Goal: Task Accomplishment & Management: Manage account settings

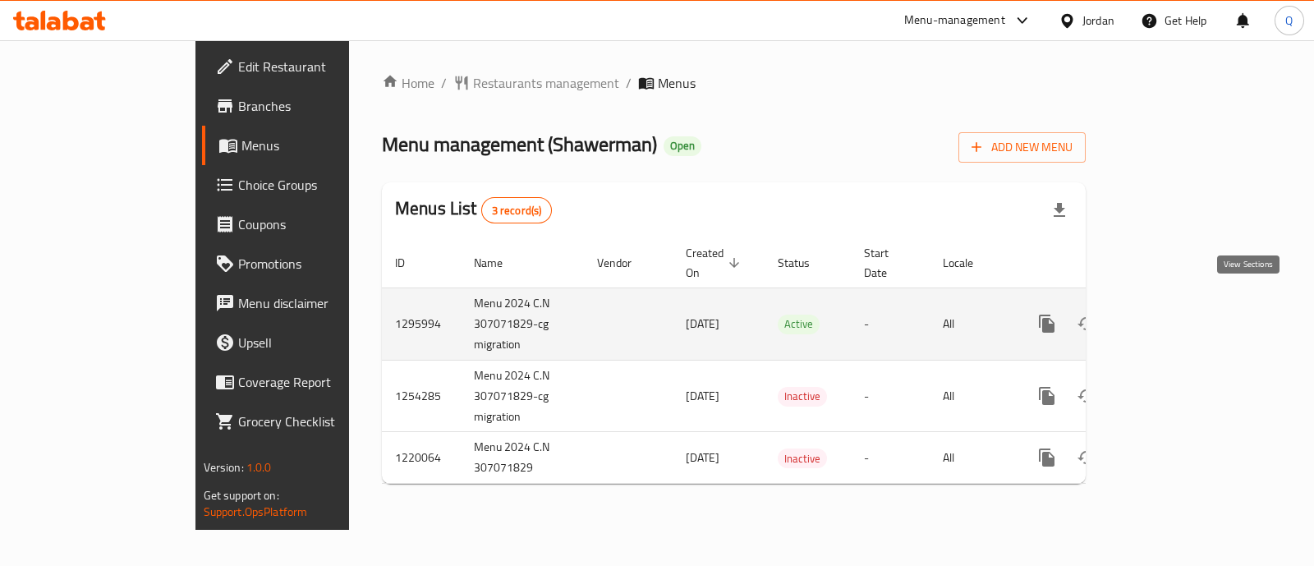
click at [1175, 314] on icon "enhanced table" at bounding box center [1165, 324] width 20 height 20
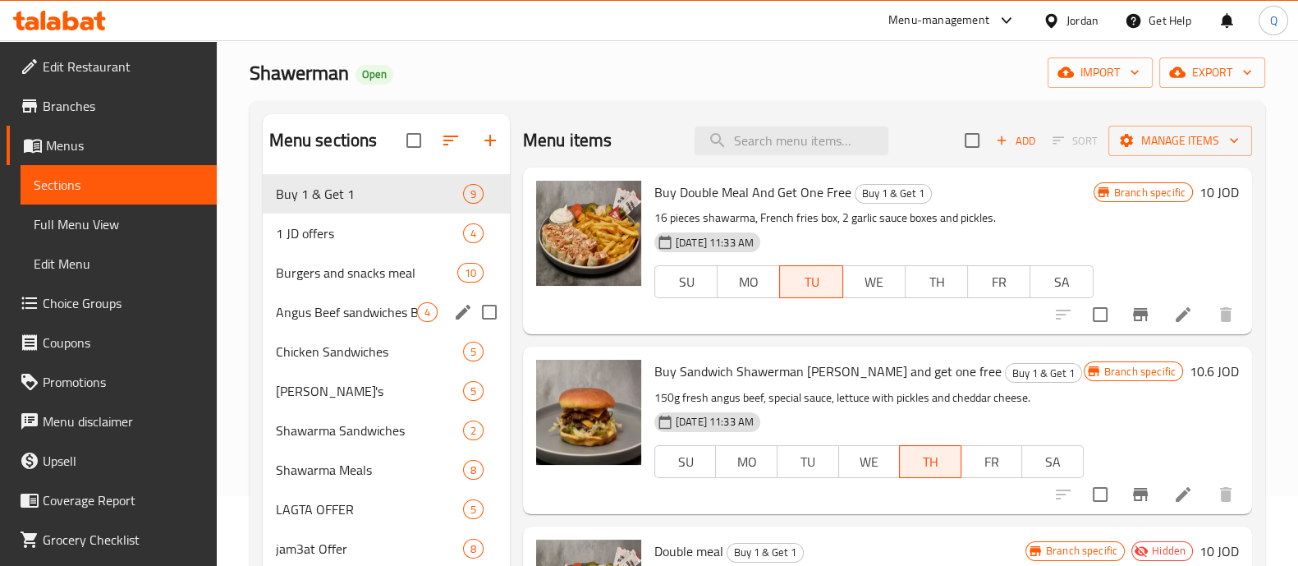
scroll to position [102, 0]
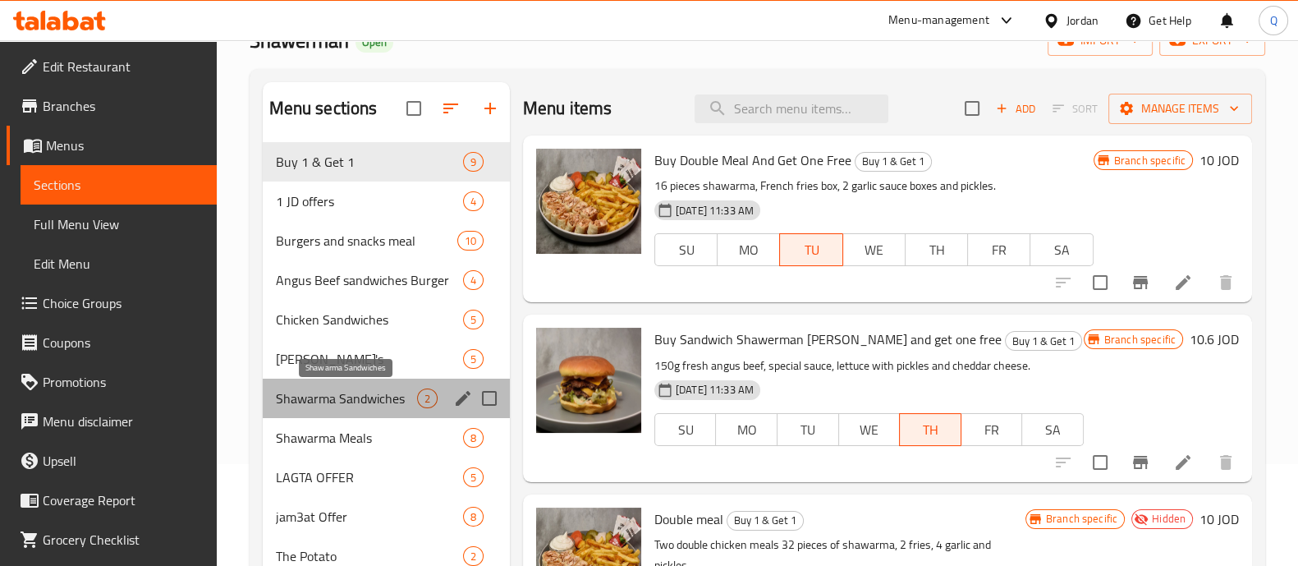
click at [370, 390] on span "Shawarma Sandwiches" at bounding box center [346, 398] width 141 height 20
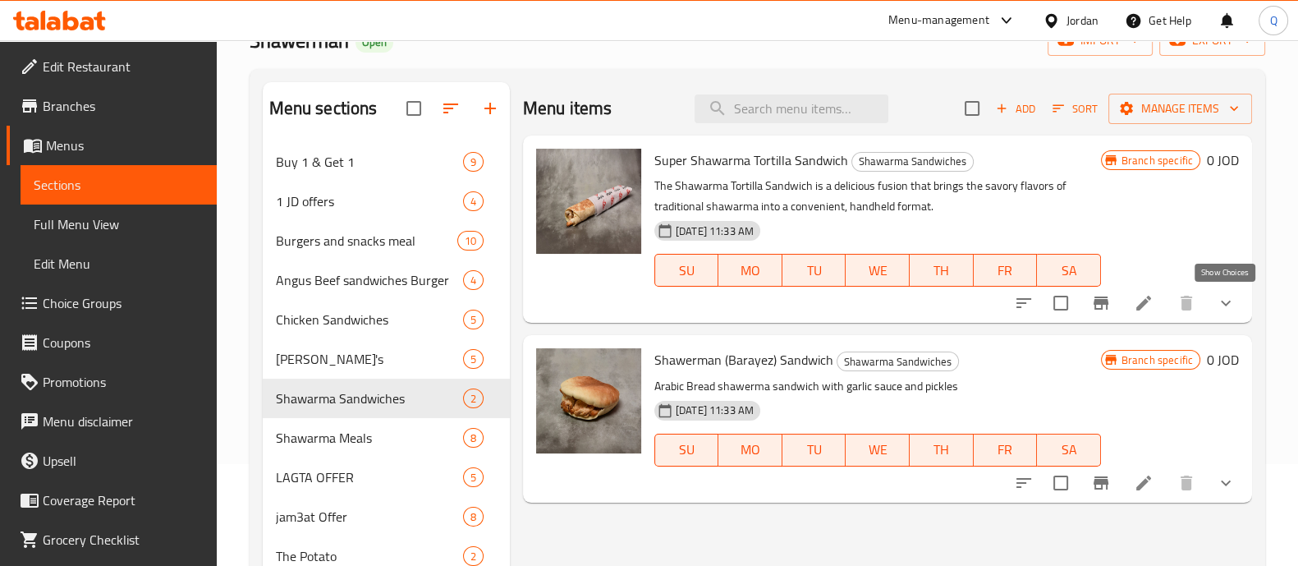
click at [1218, 302] on icon "show more" at bounding box center [1226, 303] width 20 height 20
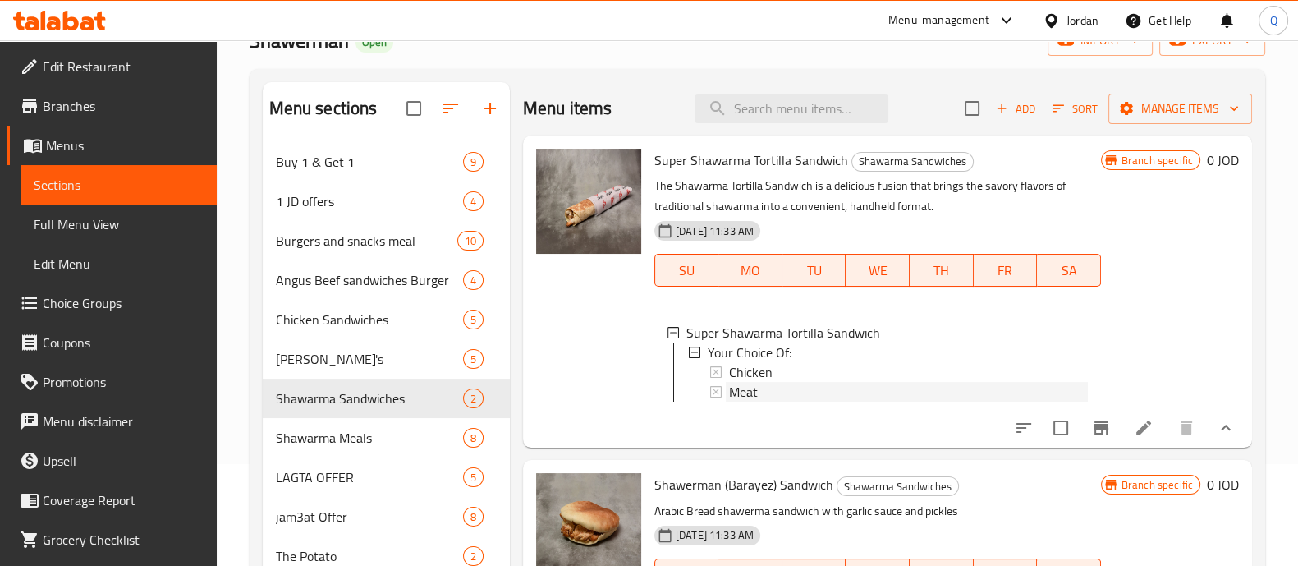
click at [764, 393] on div "Meat" at bounding box center [908, 392] width 359 height 20
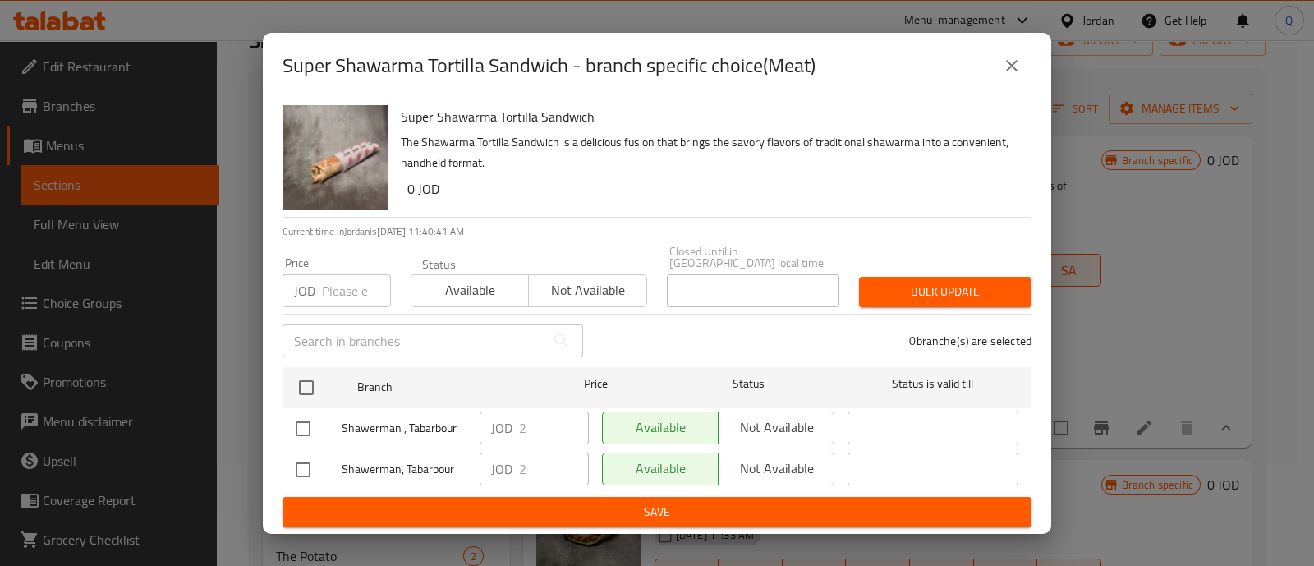
click at [1005, 70] on icon "close" at bounding box center [1012, 66] width 20 height 20
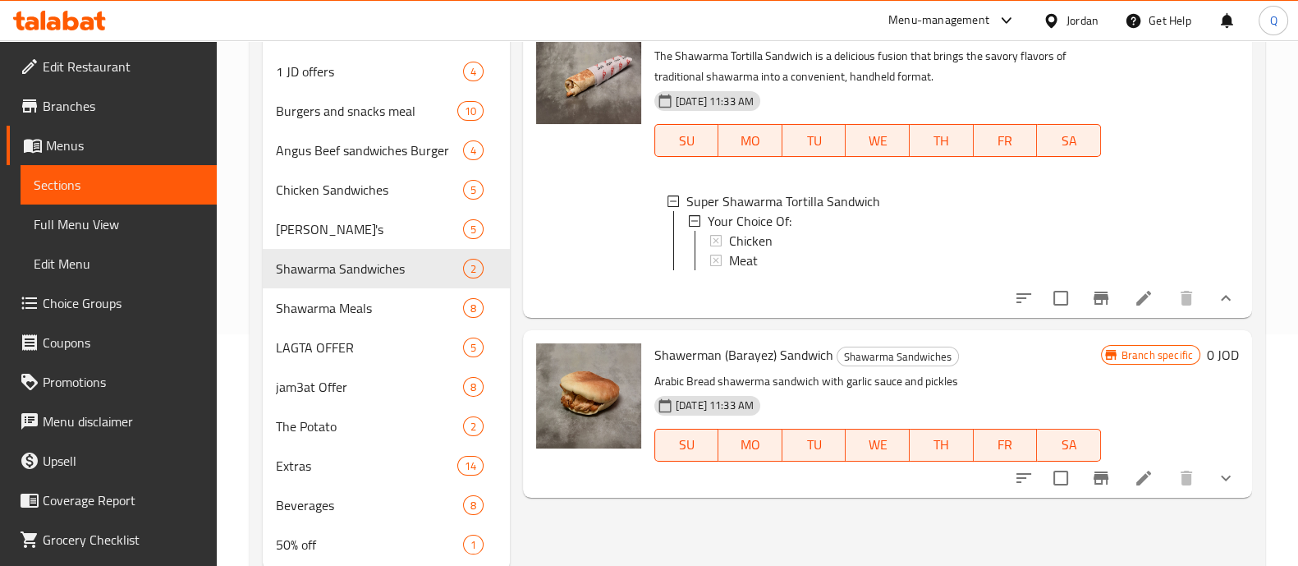
scroll to position [282, 0]
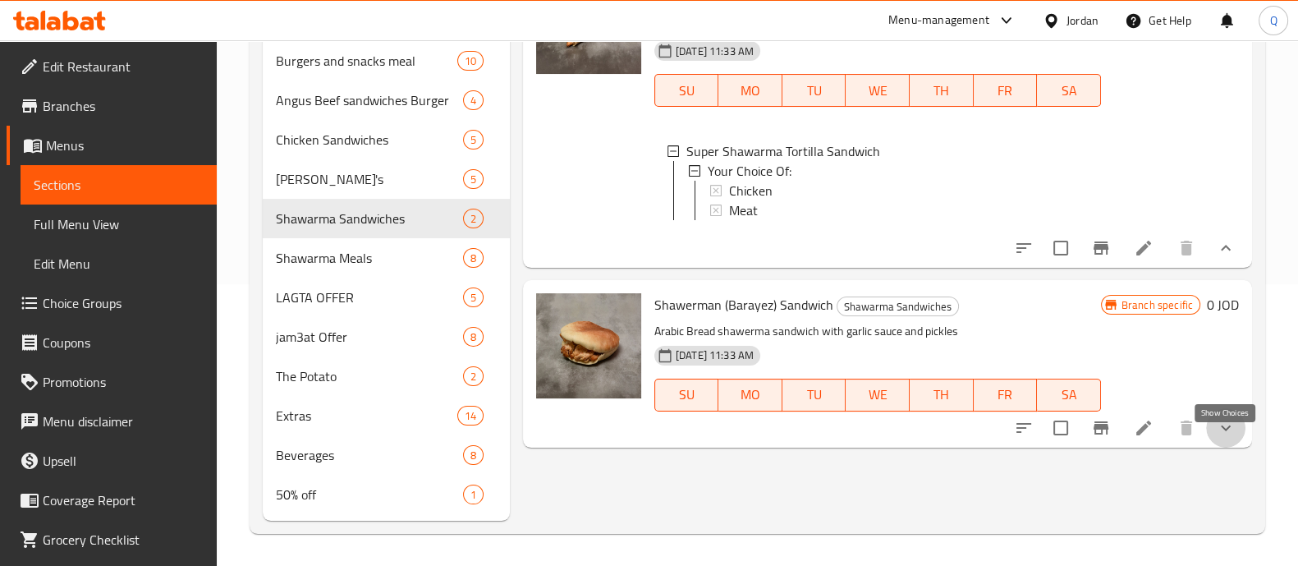
click at [1228, 430] on icon "show more" at bounding box center [1226, 428] width 10 height 6
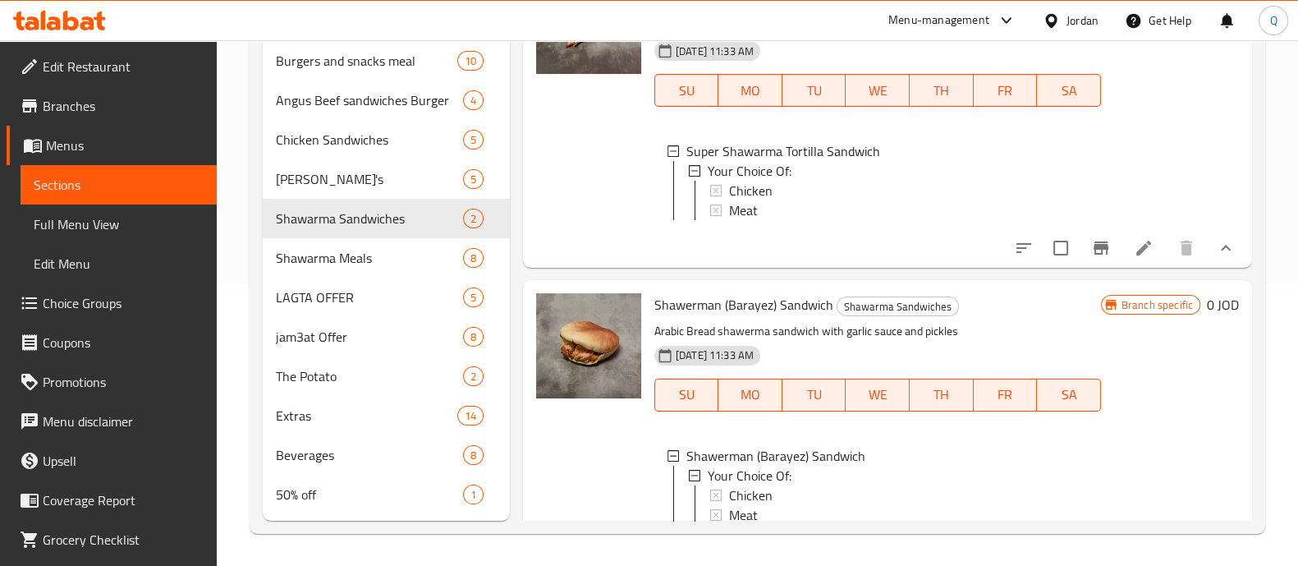
scroll to position [83, 0]
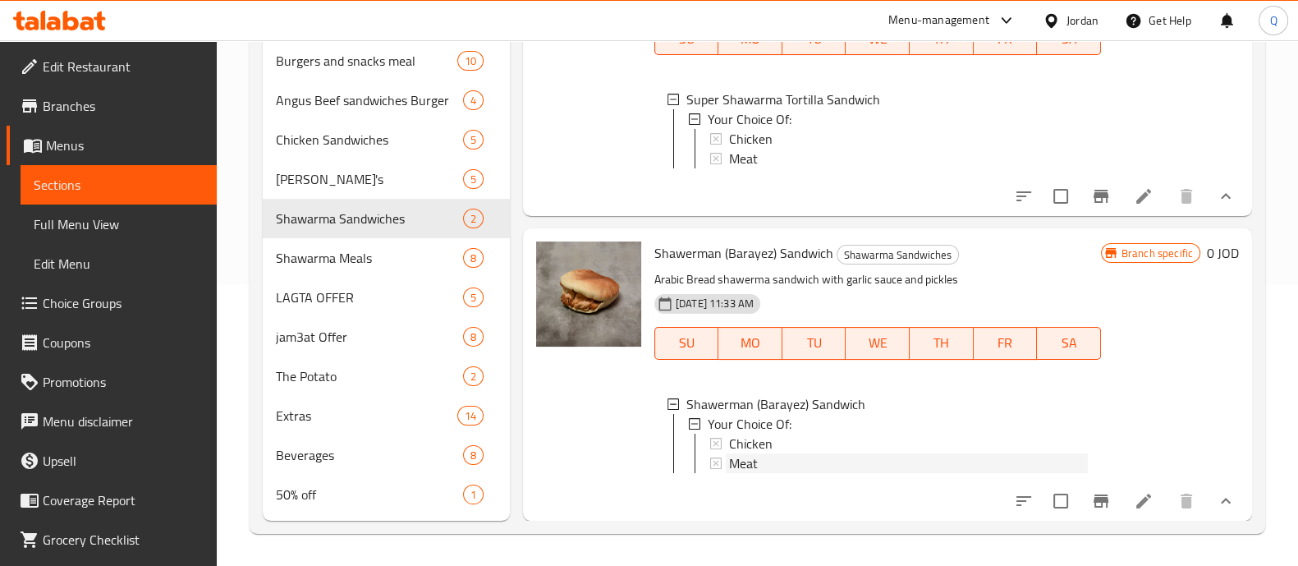
click at [749, 453] on span "Meat" at bounding box center [743, 463] width 29 height 20
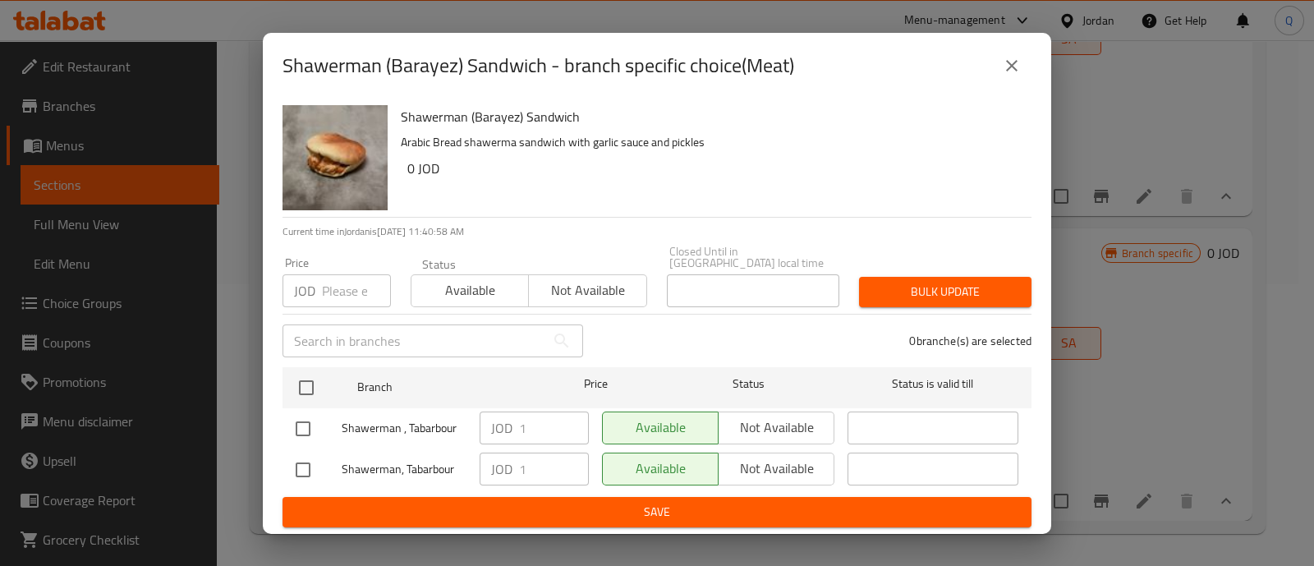
click at [1002, 76] on icon "close" at bounding box center [1012, 66] width 20 height 20
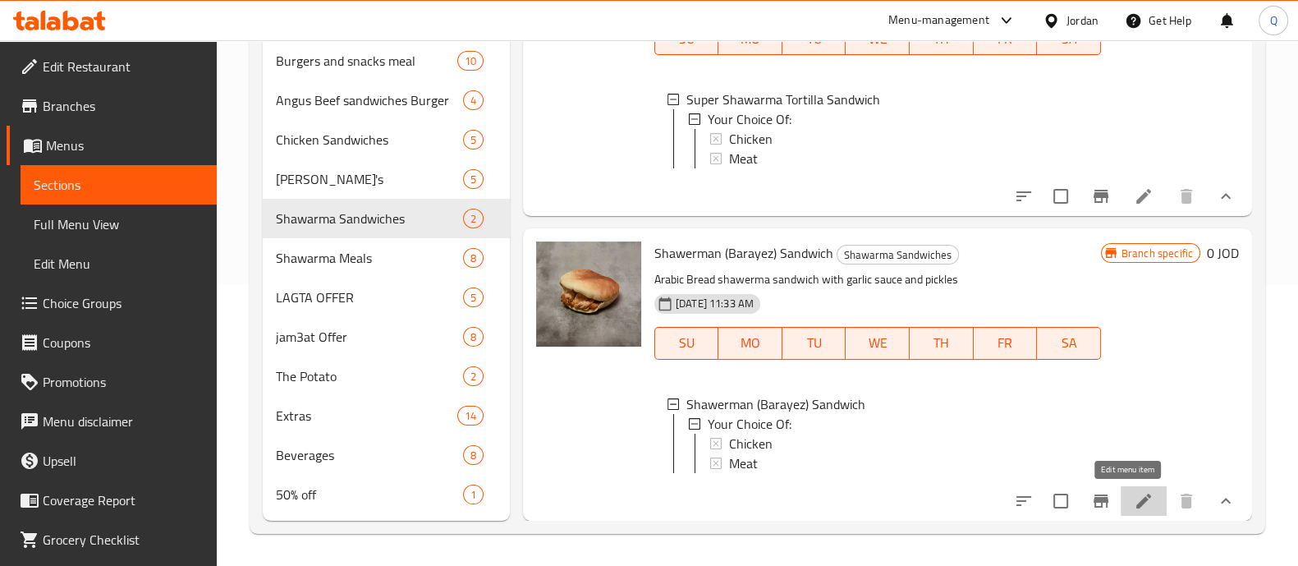
click at [1134, 507] on icon at bounding box center [1144, 501] width 20 height 20
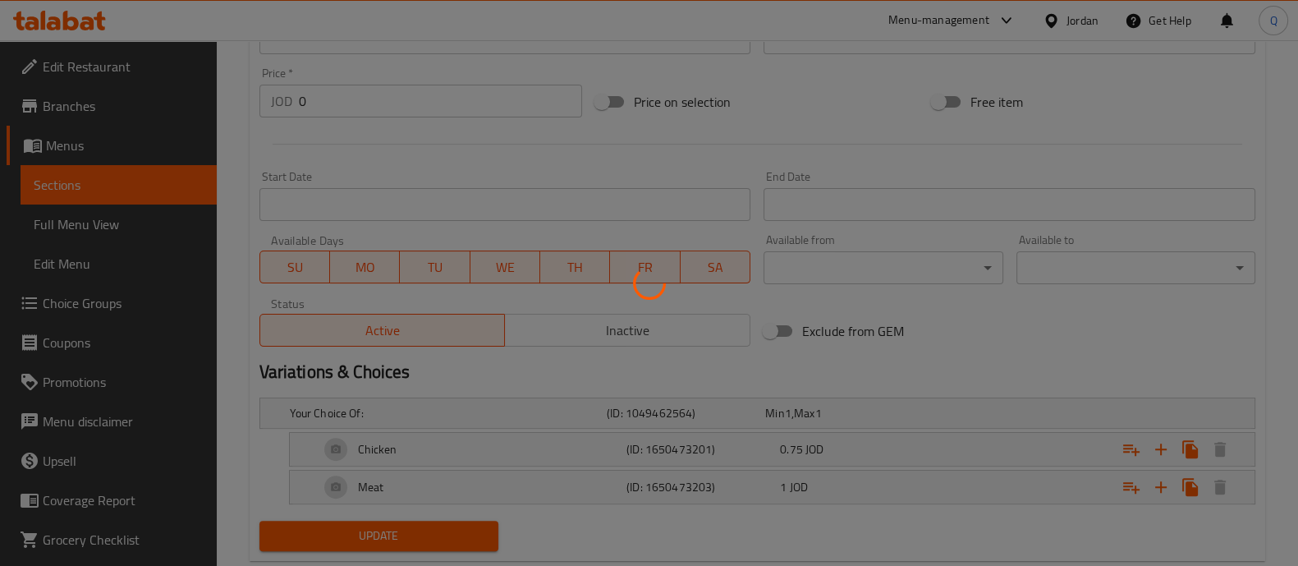
scroll to position [616, 0]
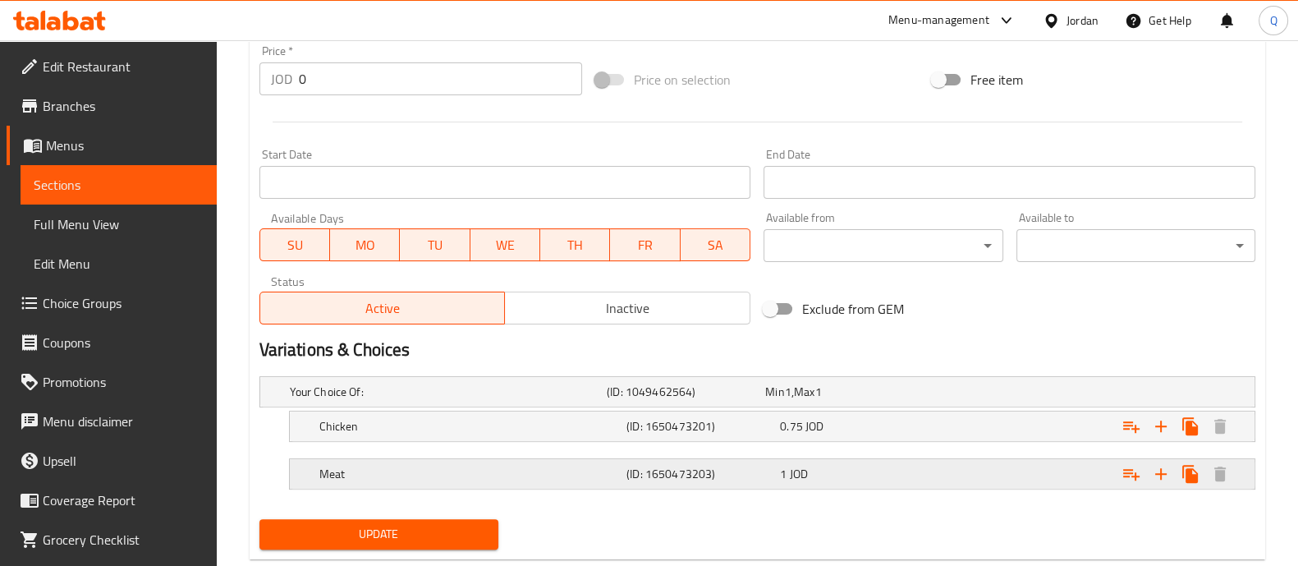
click at [836, 466] on div "1 JOD" at bounding box center [853, 474] width 147 height 16
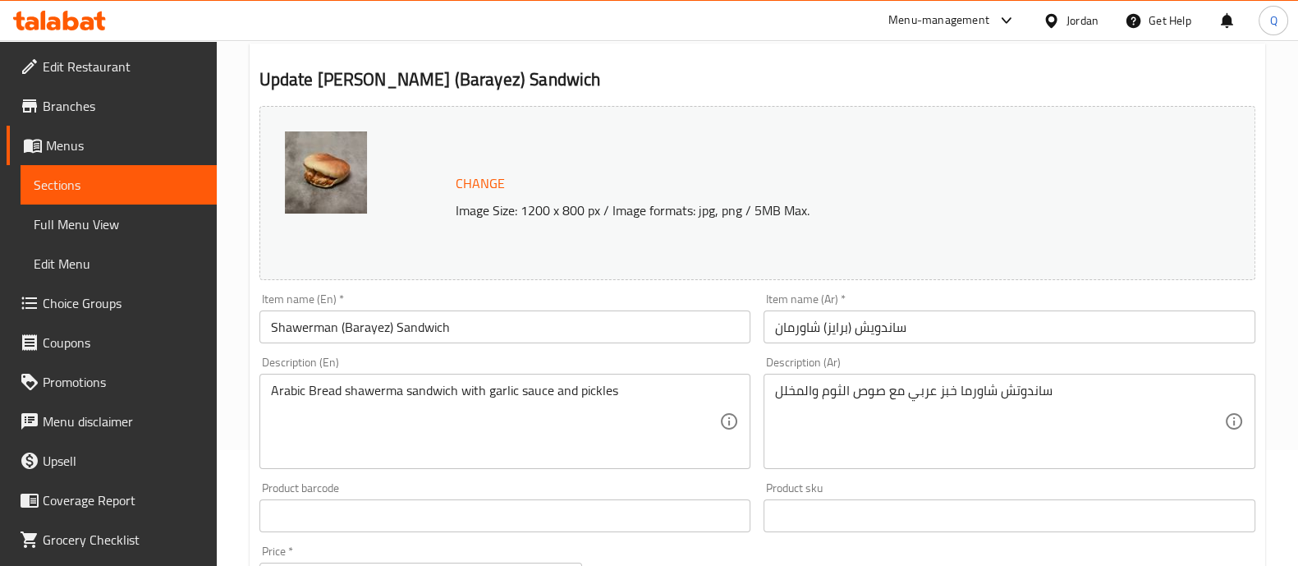
scroll to position [5, 0]
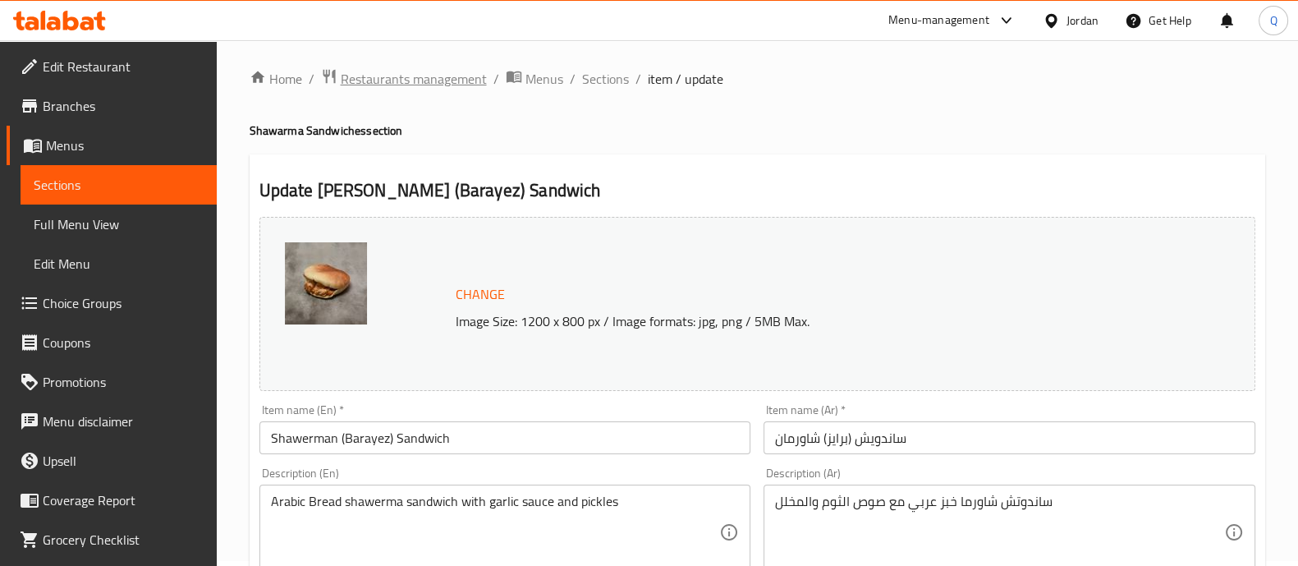
click at [431, 86] on span "Restaurants management" at bounding box center [414, 79] width 146 height 20
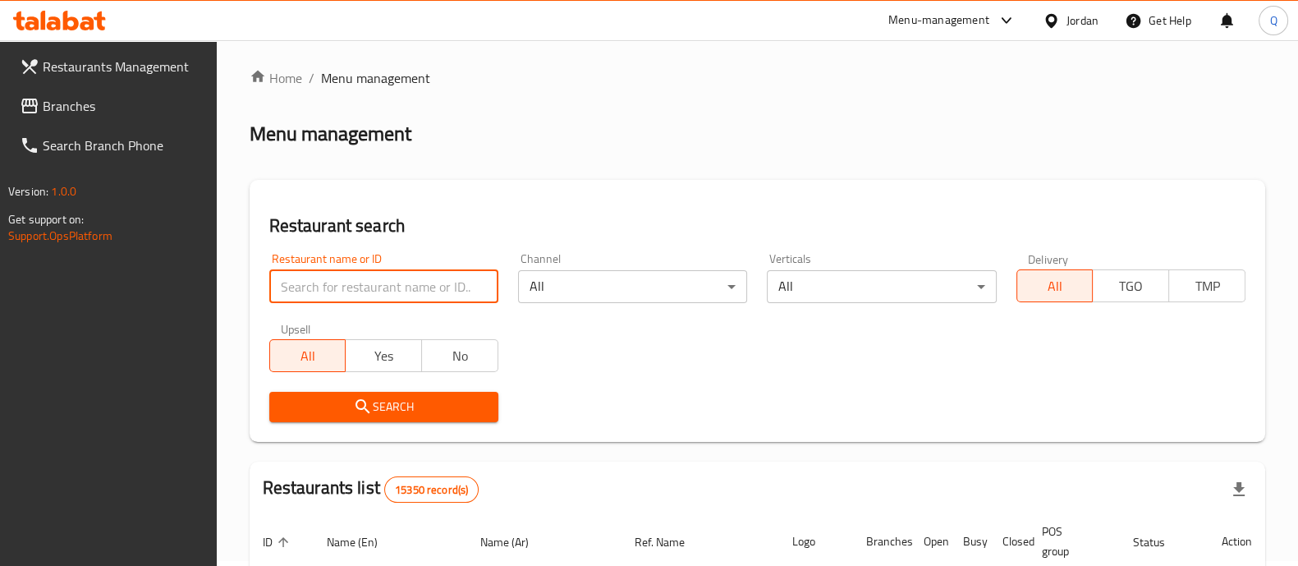
click at [455, 292] on input "search" at bounding box center [383, 286] width 229 height 33
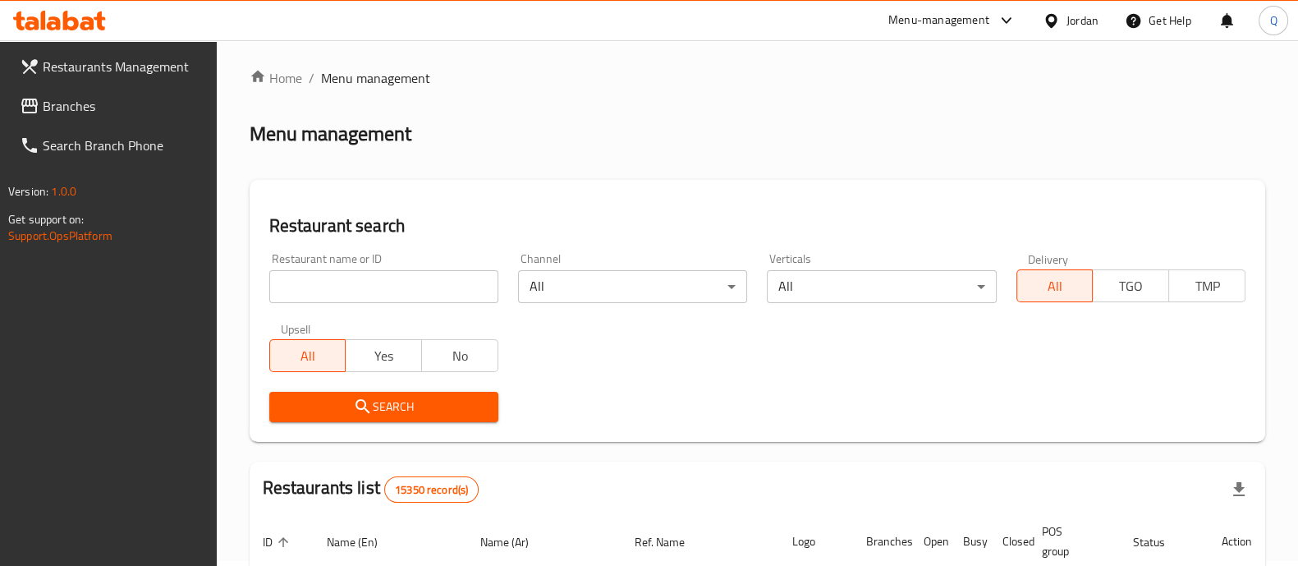
click at [448, 207] on div "Restaurant search Restaurant name or ID Restaurant name or ID Channel All ​ Ver…" at bounding box center [758, 311] width 1016 height 262
